Goal: Task Accomplishment & Management: Use online tool/utility

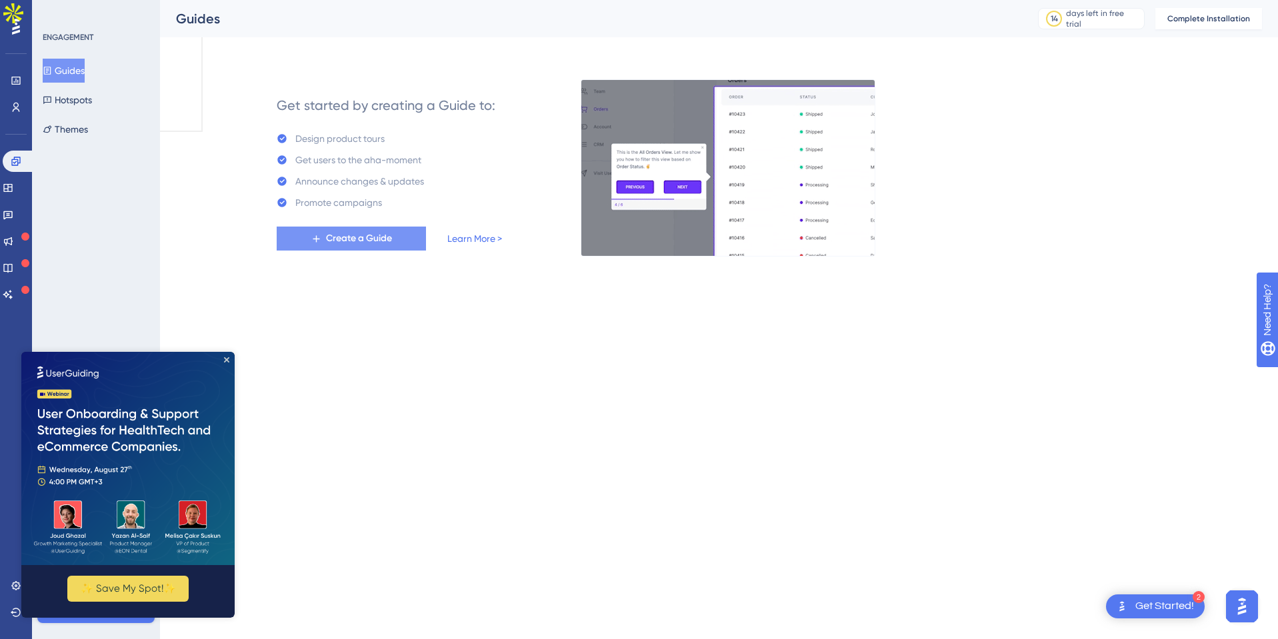
click at [405, 237] on button "Create a Guide" at bounding box center [351, 239] width 149 height 24
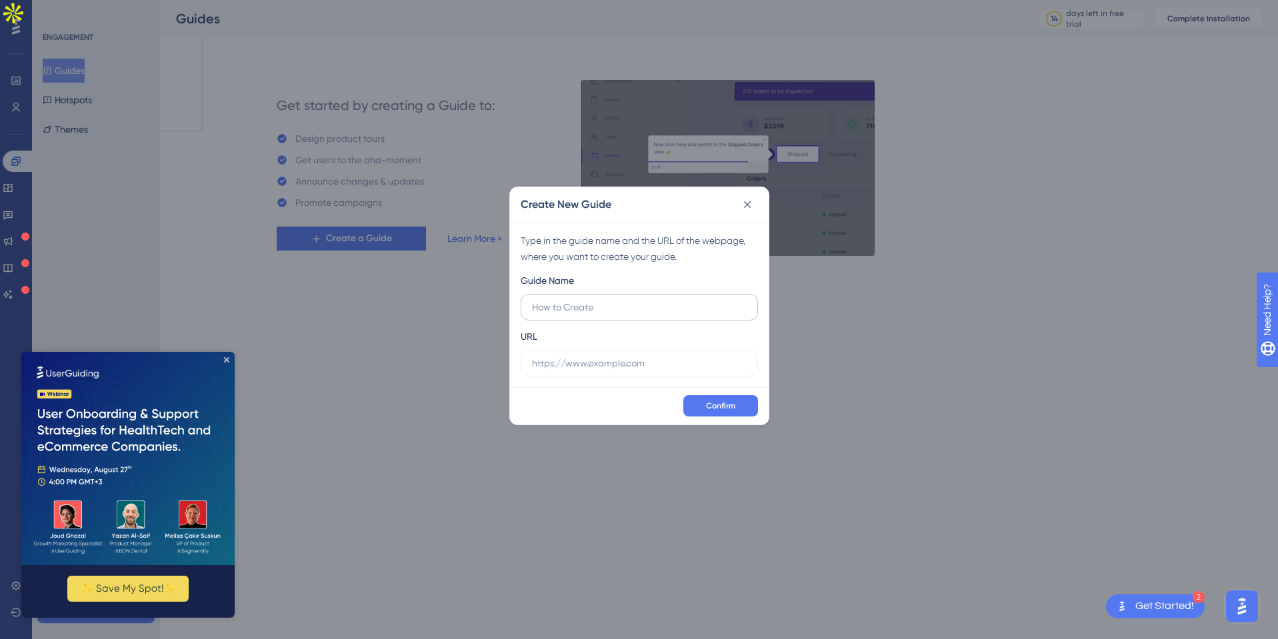
click at [680, 311] on input "text" at bounding box center [639, 307] width 215 height 15
type input "t"
type input "l"
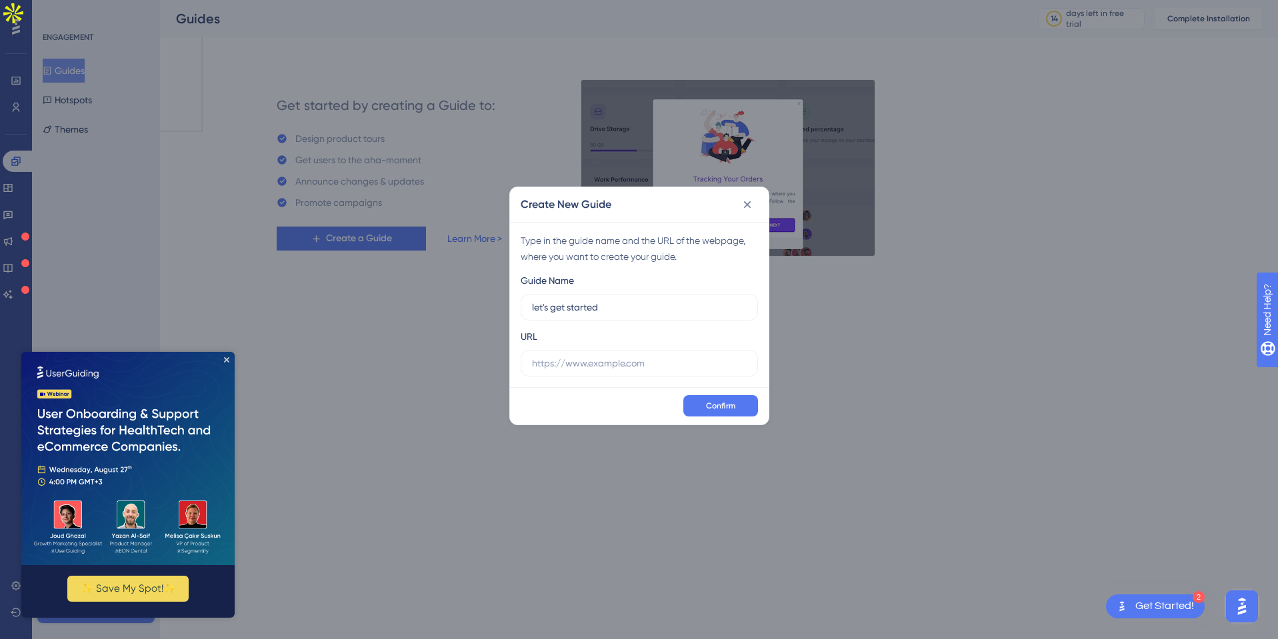
type input "let's get started"
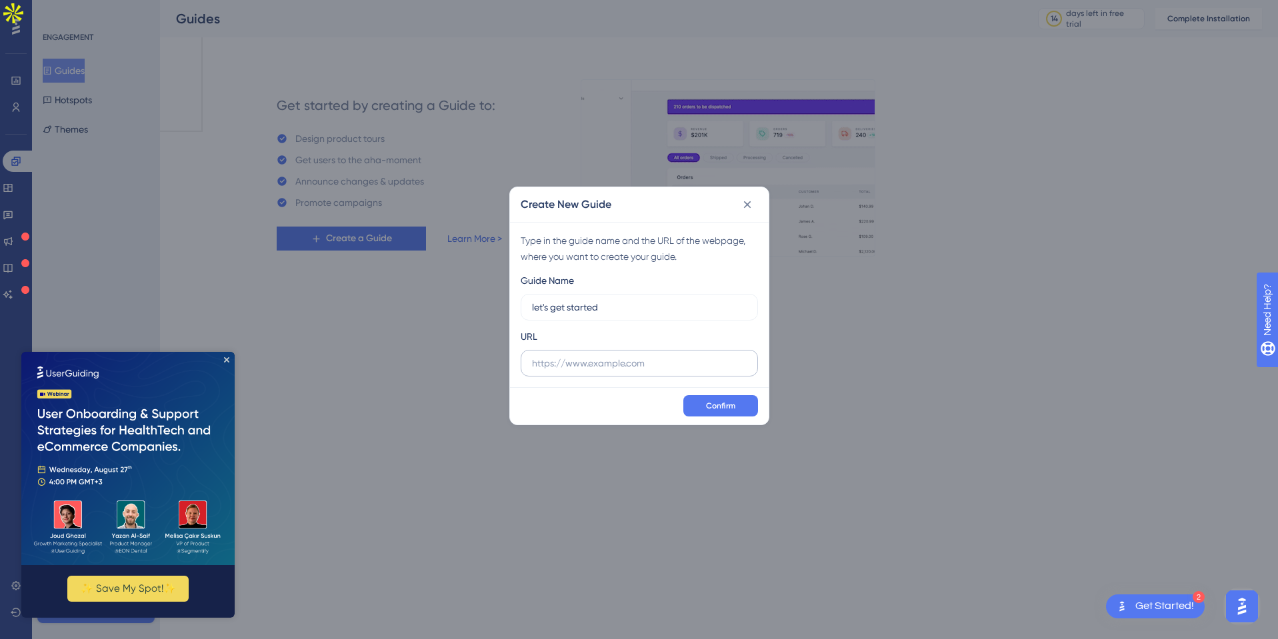
click at [577, 375] on label at bounding box center [639, 363] width 237 height 27
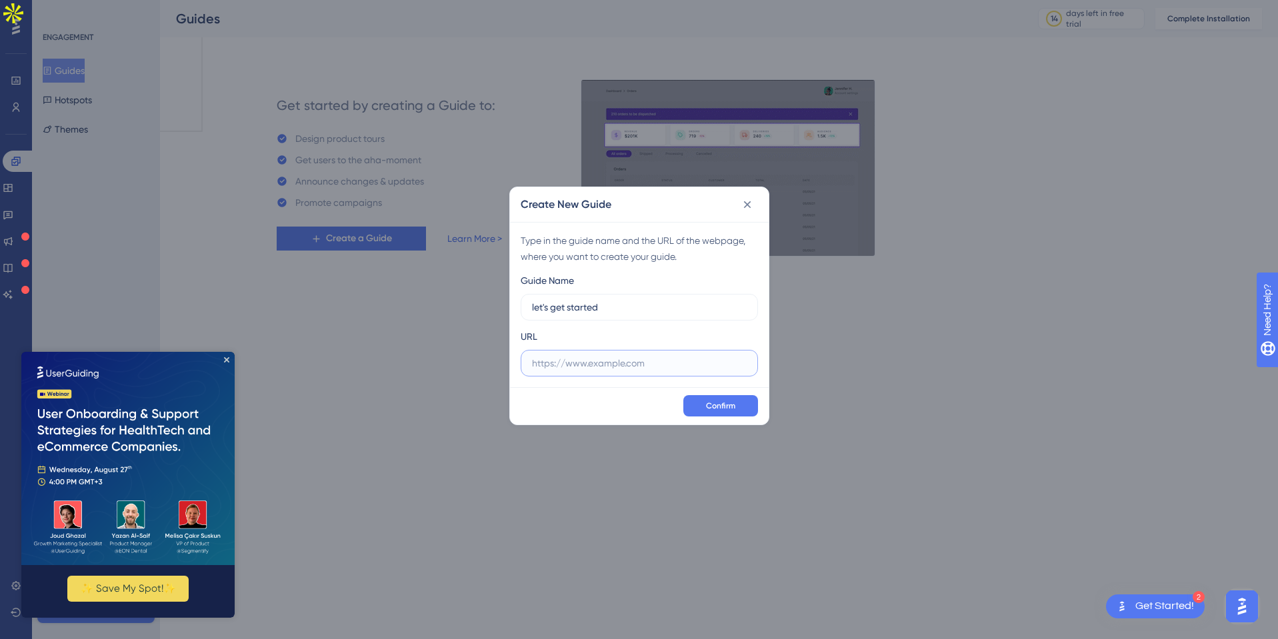
click at [577, 371] on input "text" at bounding box center [639, 363] width 215 height 15
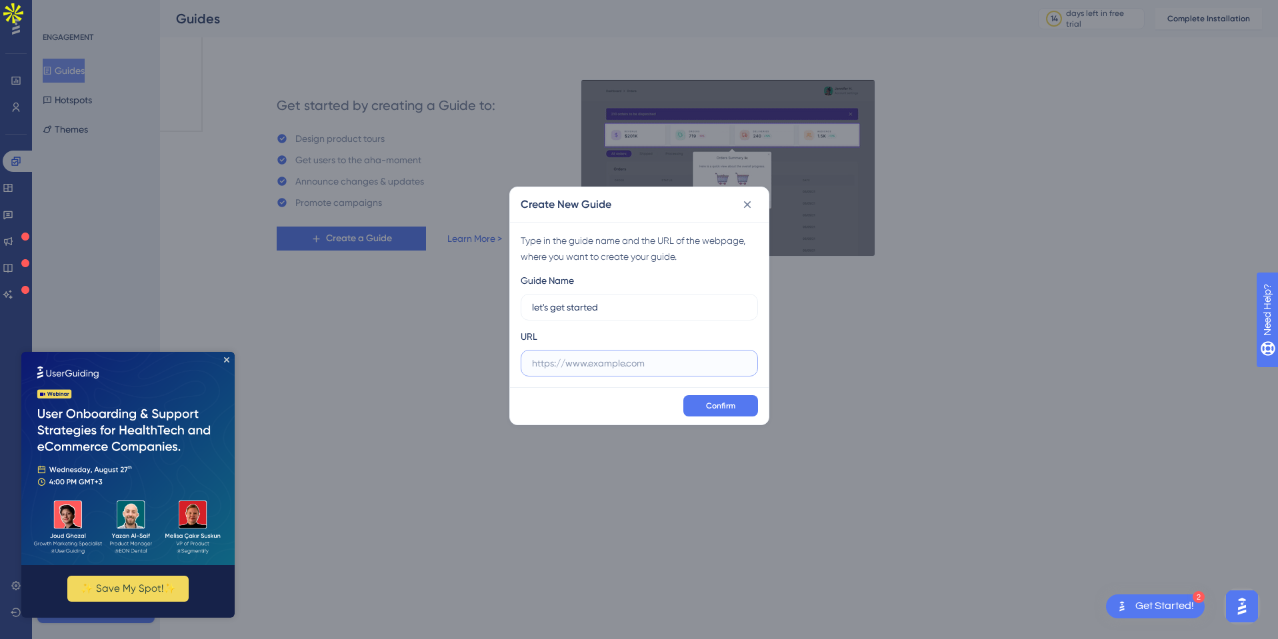
paste input "https://go.dono.ai/search"
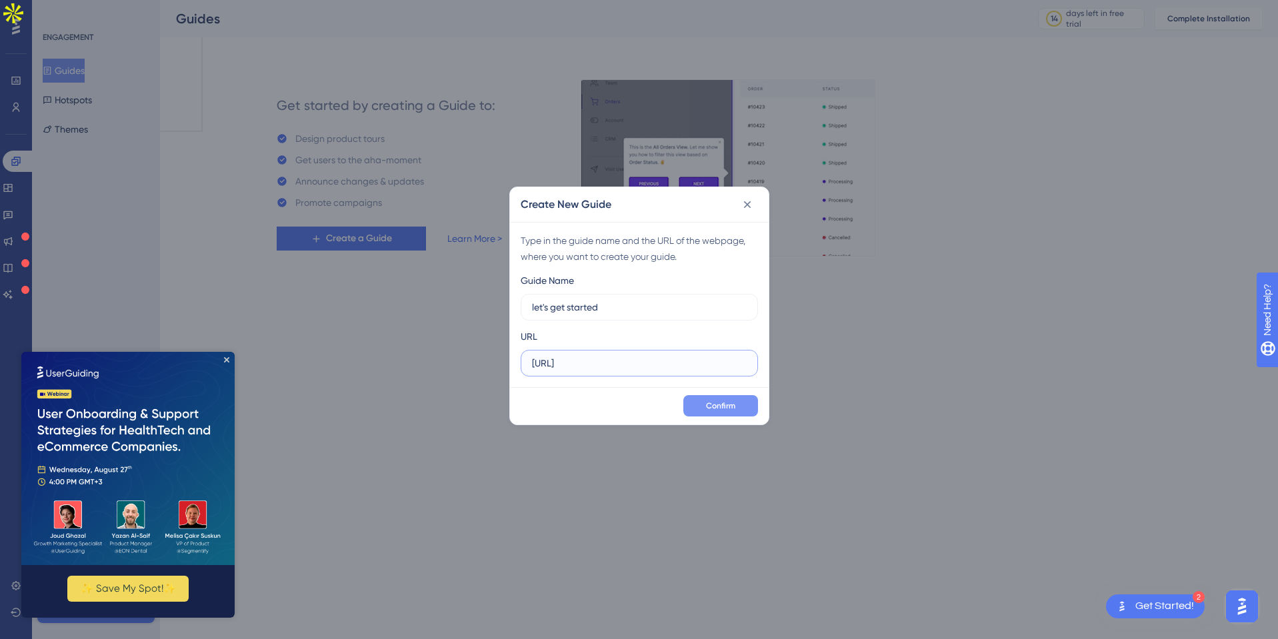
type input "https://go.dono.ai/search"
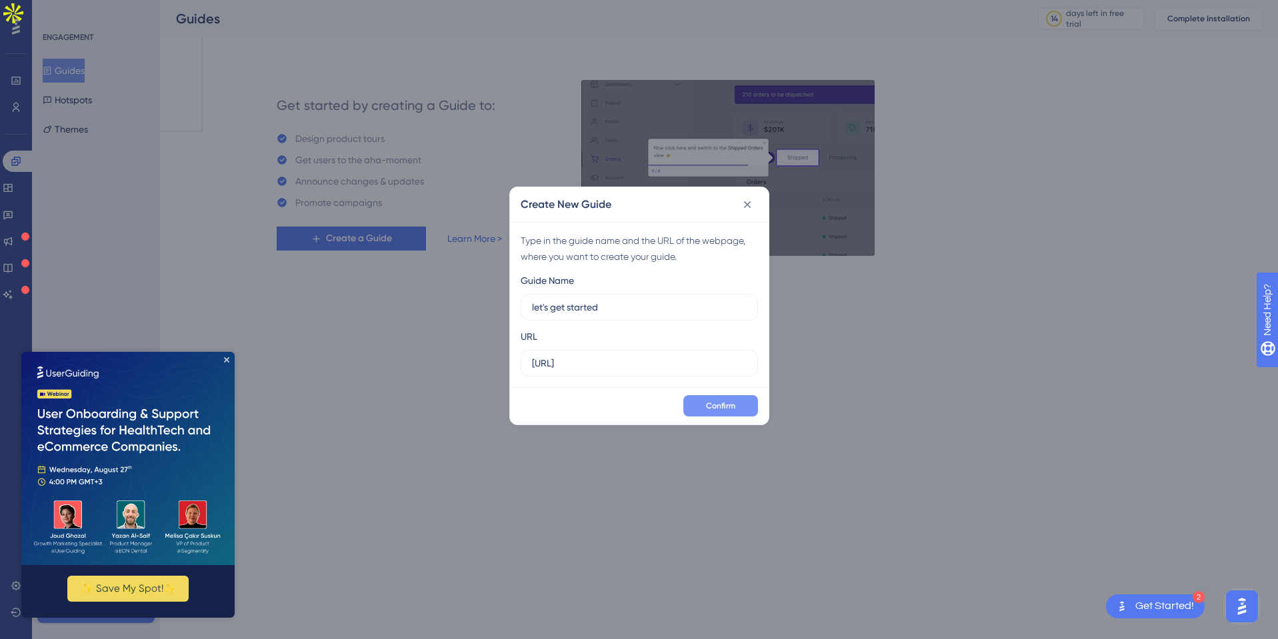
click at [707, 407] on span "Confirm" at bounding box center [720, 406] width 29 height 11
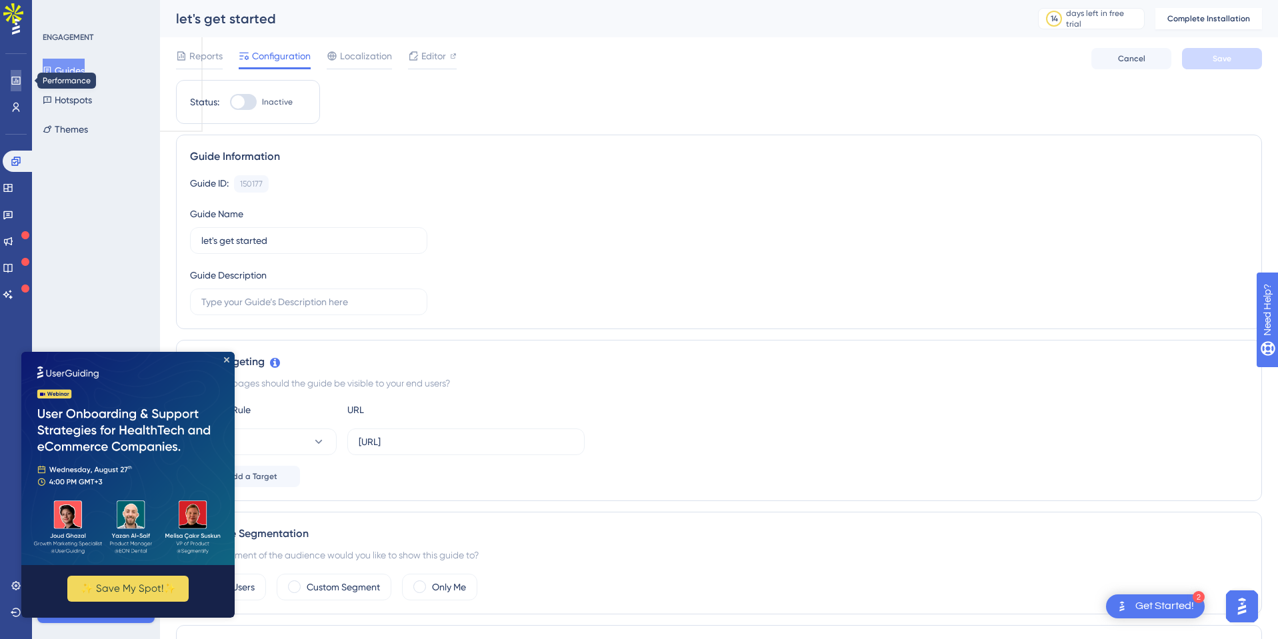
click at [16, 86] on link at bounding box center [16, 80] width 11 height 21
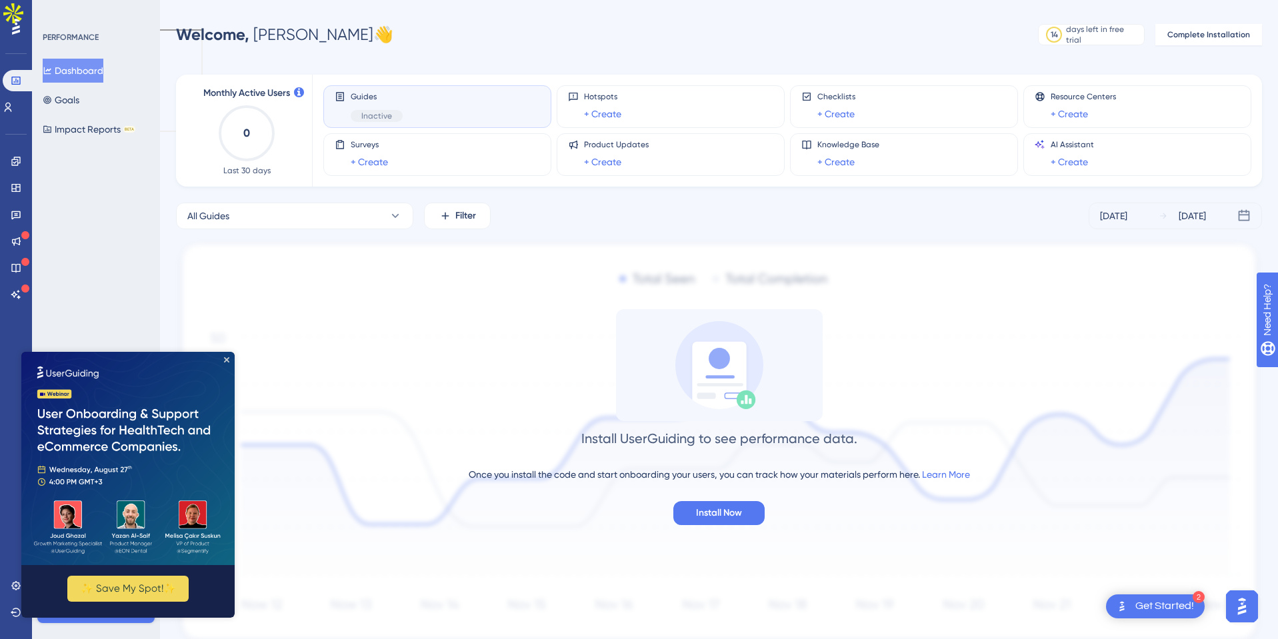
click at [14, 24] on icon at bounding box center [16, 26] width 8 height 17
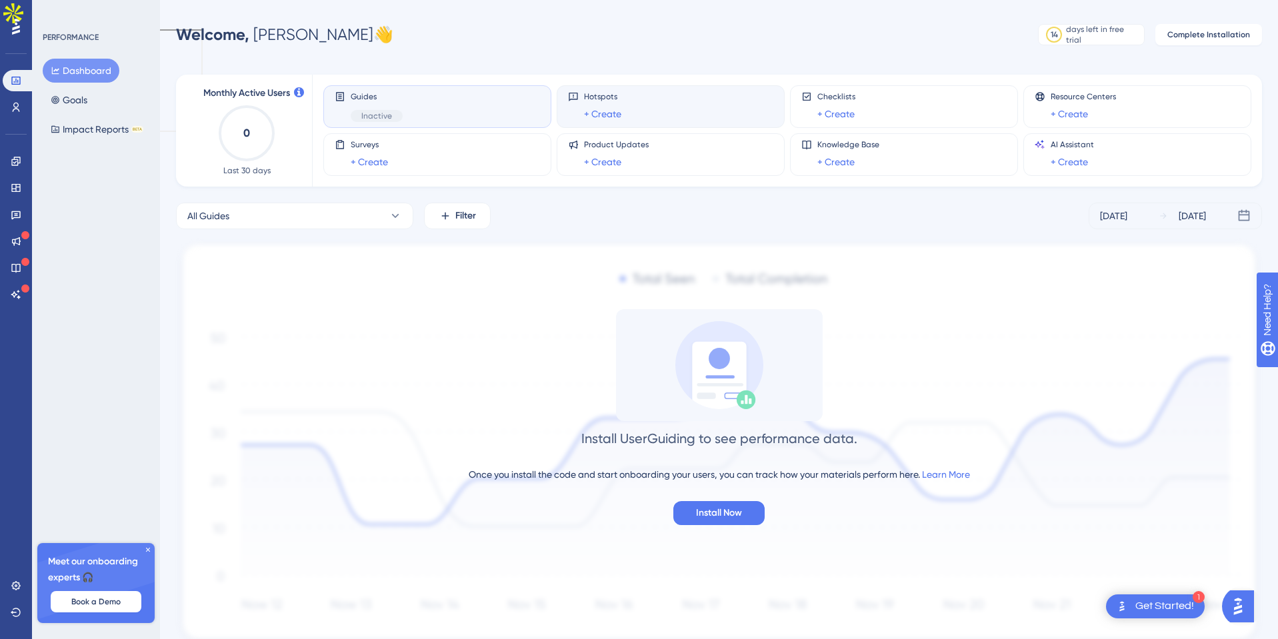
click at [621, 110] on div "Hotspots + Create" at bounding box center [670, 106] width 205 height 31
click at [606, 118] on link "+ Create" at bounding box center [602, 114] width 37 height 16
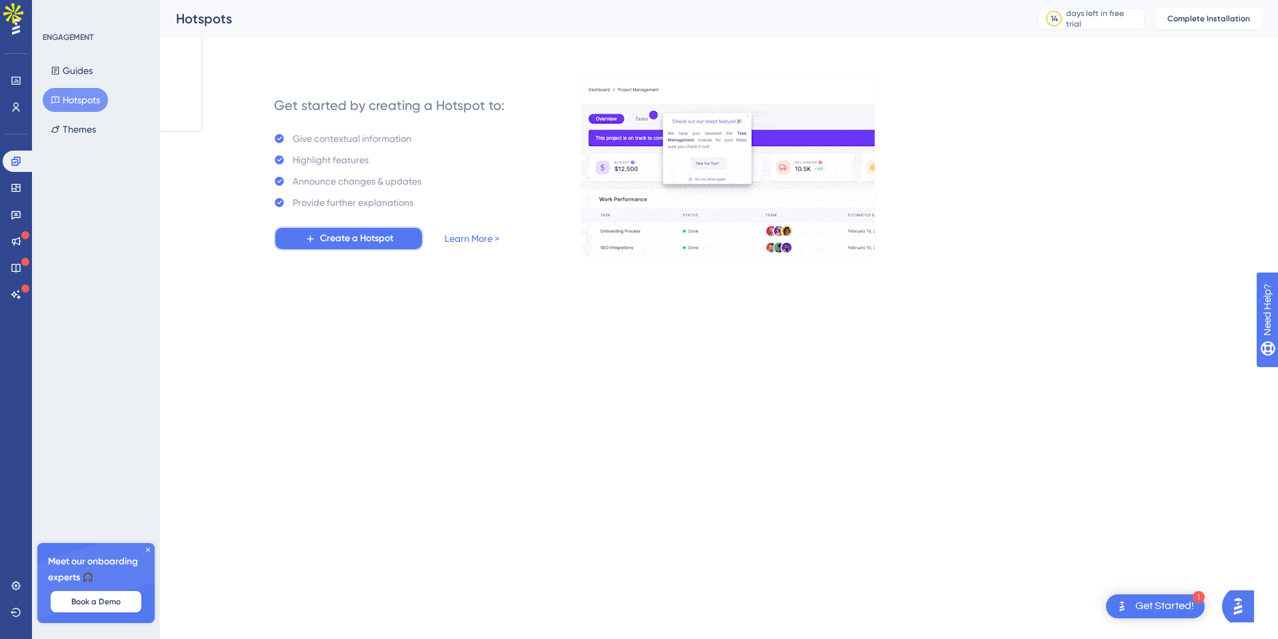
click at [339, 237] on span "Create a Hotspot" at bounding box center [356, 239] width 73 height 16
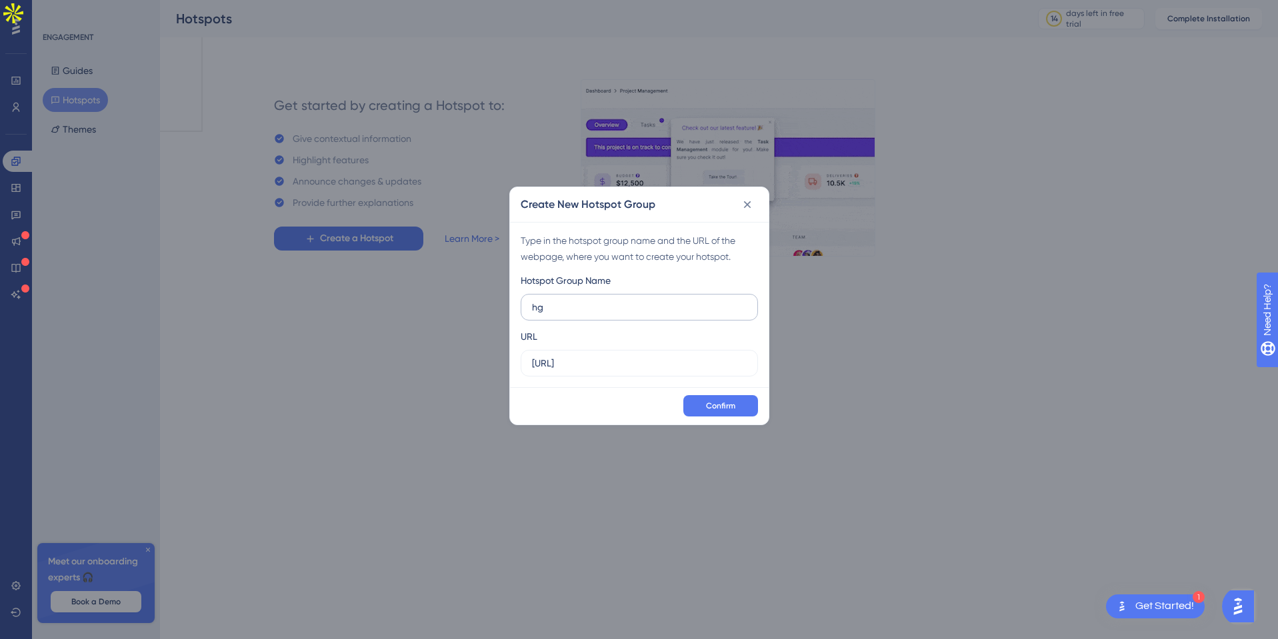
type input "h"
type input "get started"
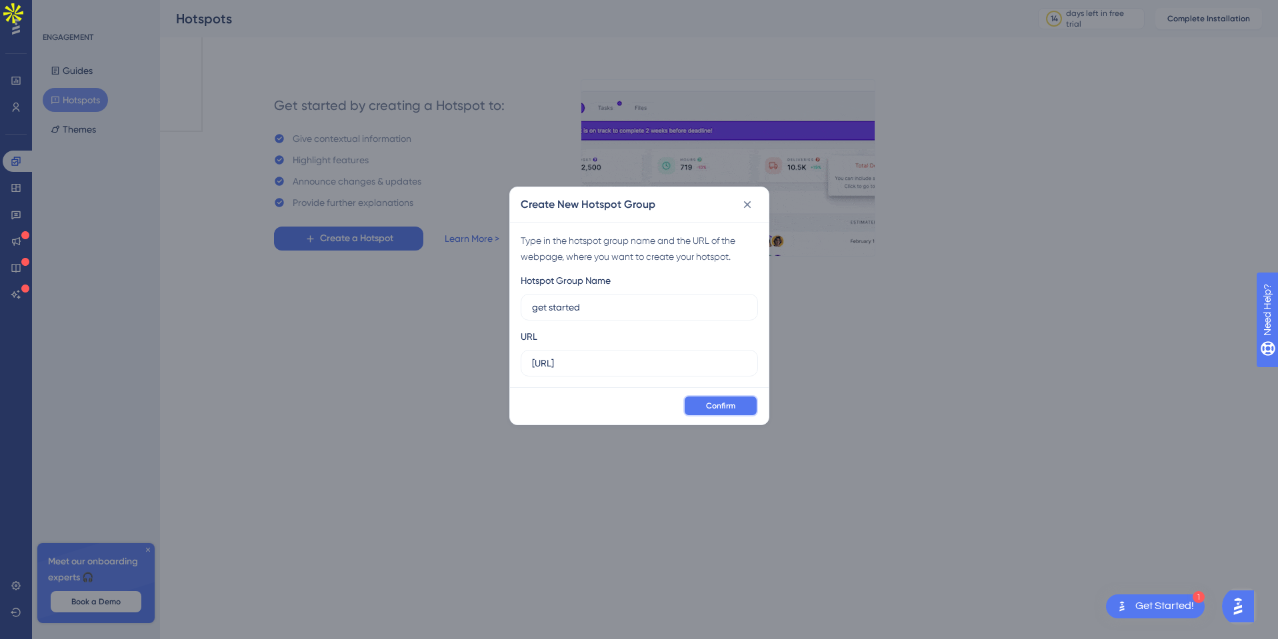
click at [735, 406] on button "Confirm" at bounding box center [720, 405] width 75 height 21
